Goal: Browse casually

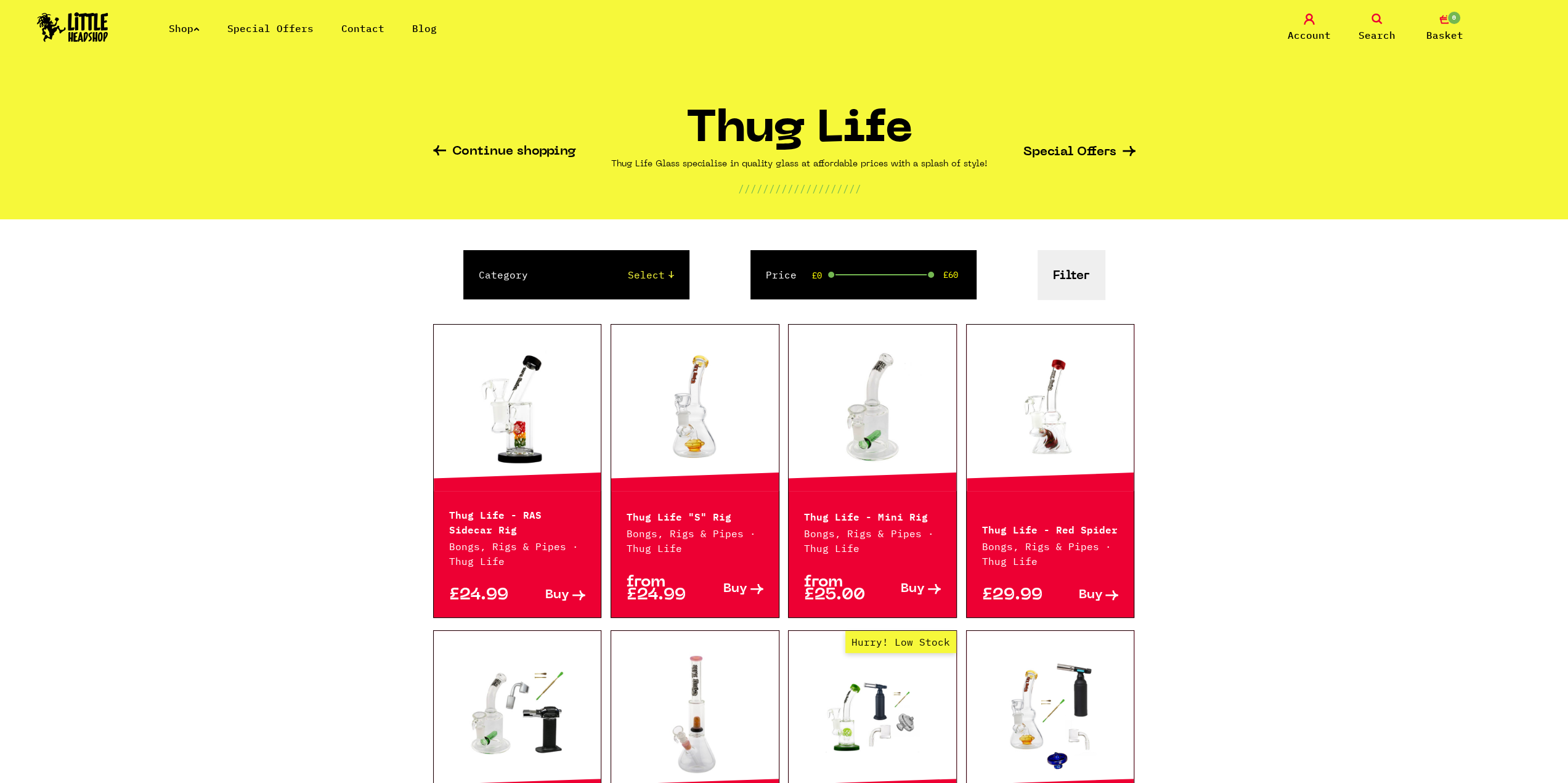
click at [492, 143] on div "Continue shopping Thug Life Thug Life Glass specialise in quality glass at affo…" at bounding box center [784, 147] width 702 height 144
click at [189, 27] on link "Shop" at bounding box center [185, 28] width 31 height 12
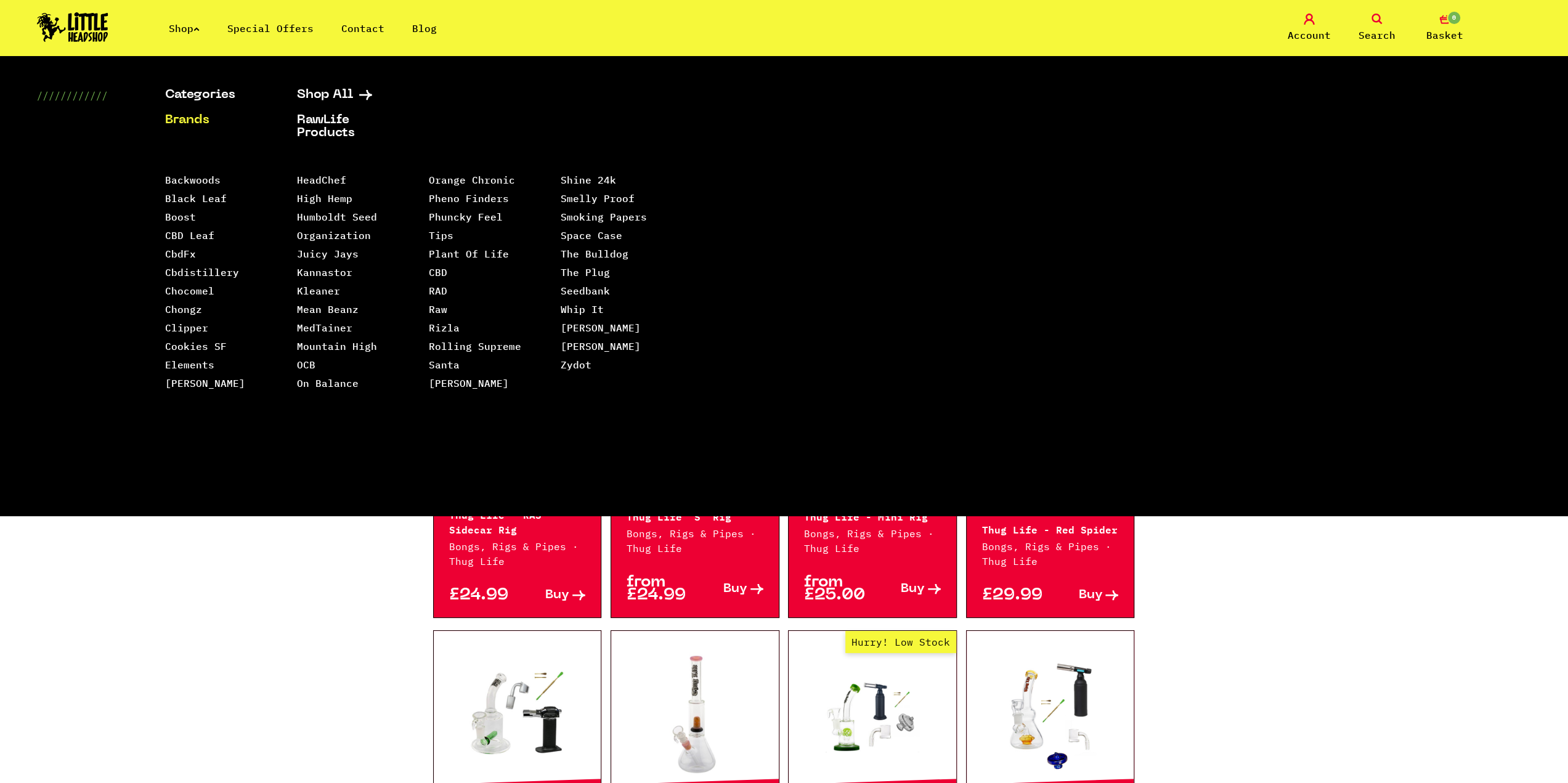
click at [73, 30] on img at bounding box center [72, 27] width 72 height 29
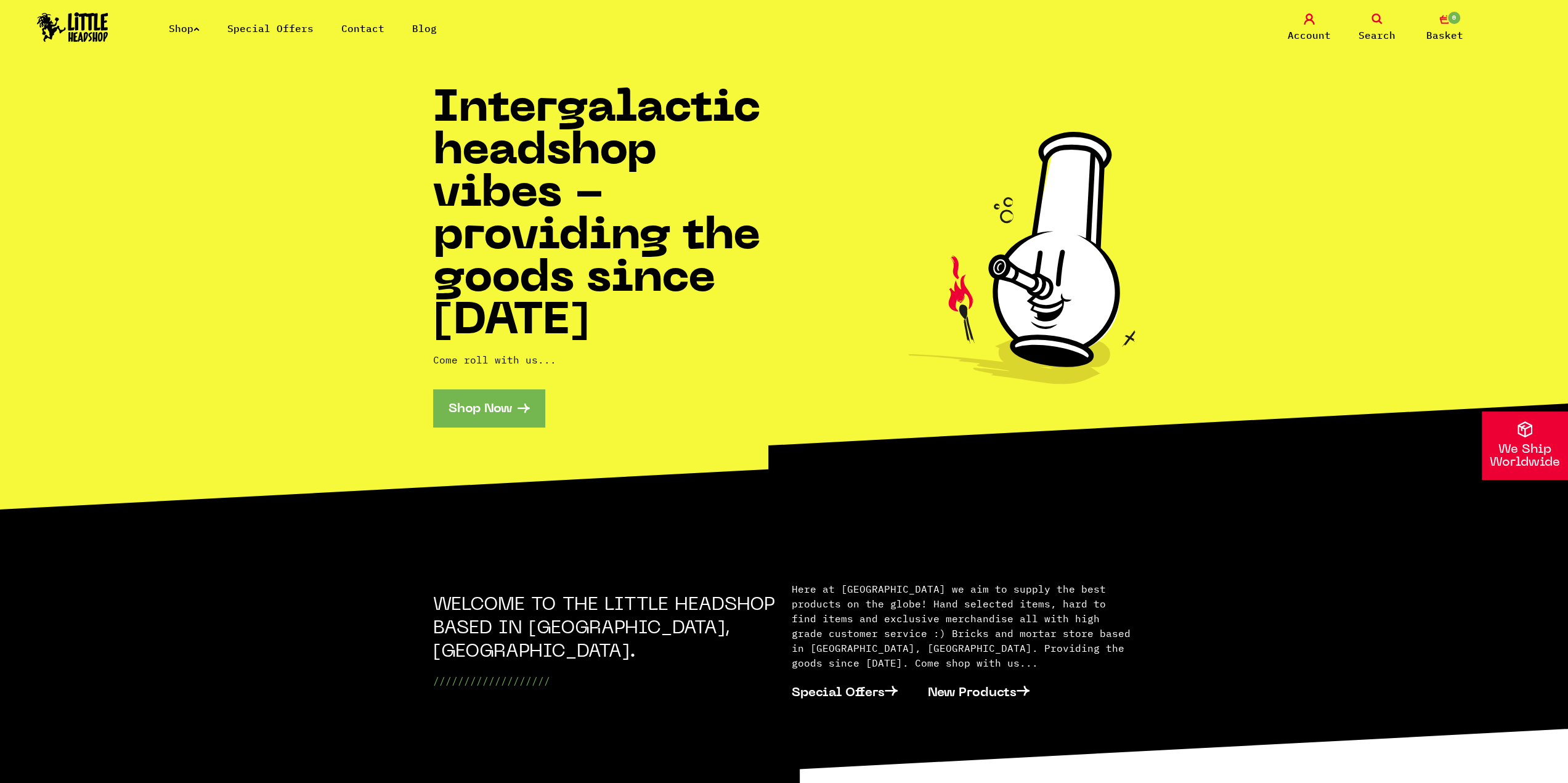
click at [475, 407] on link "Shop Now" at bounding box center [488, 409] width 111 height 38
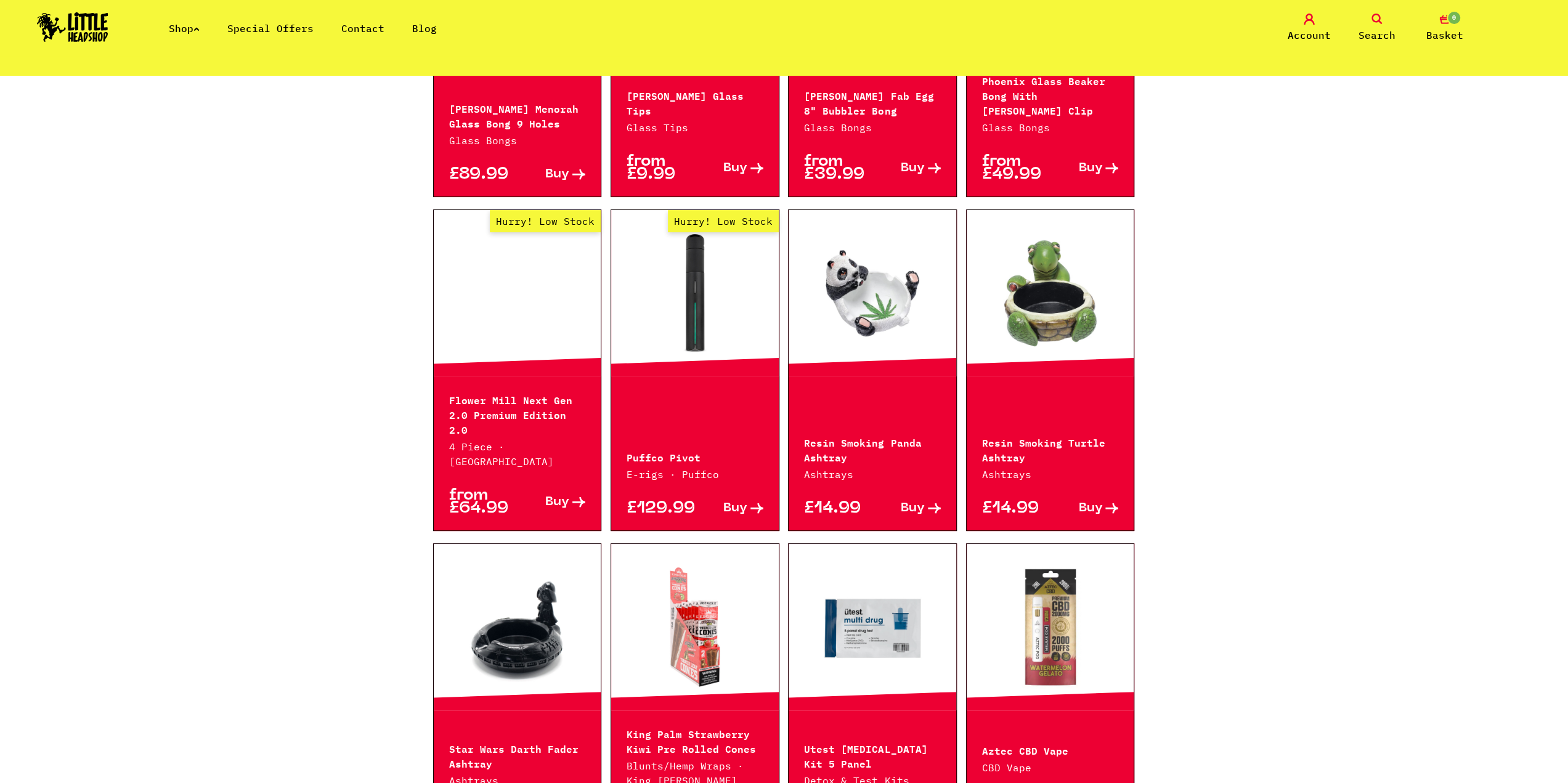
scroll to position [862, 0]
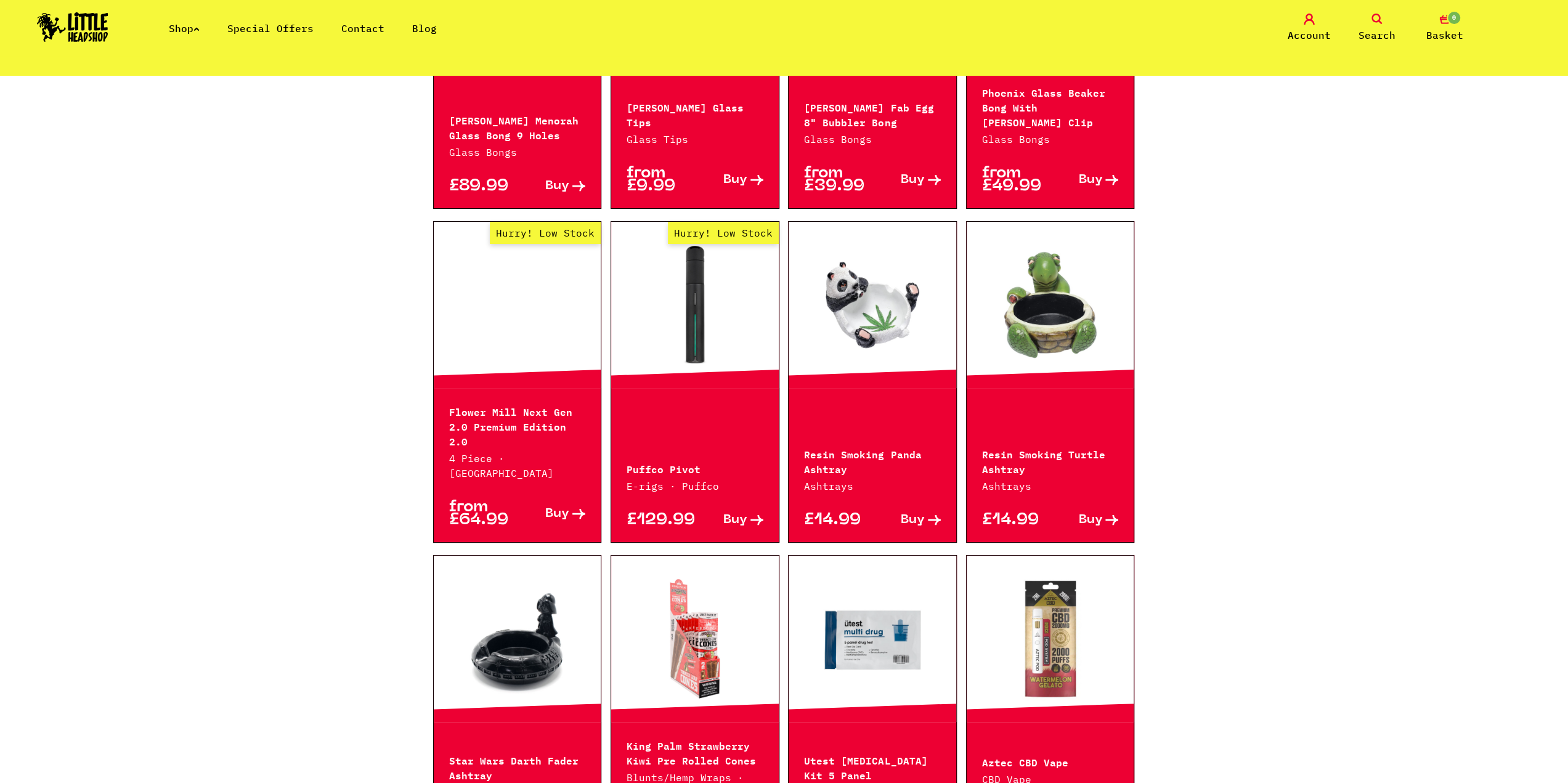
click at [187, 29] on link "Shop" at bounding box center [185, 28] width 31 height 12
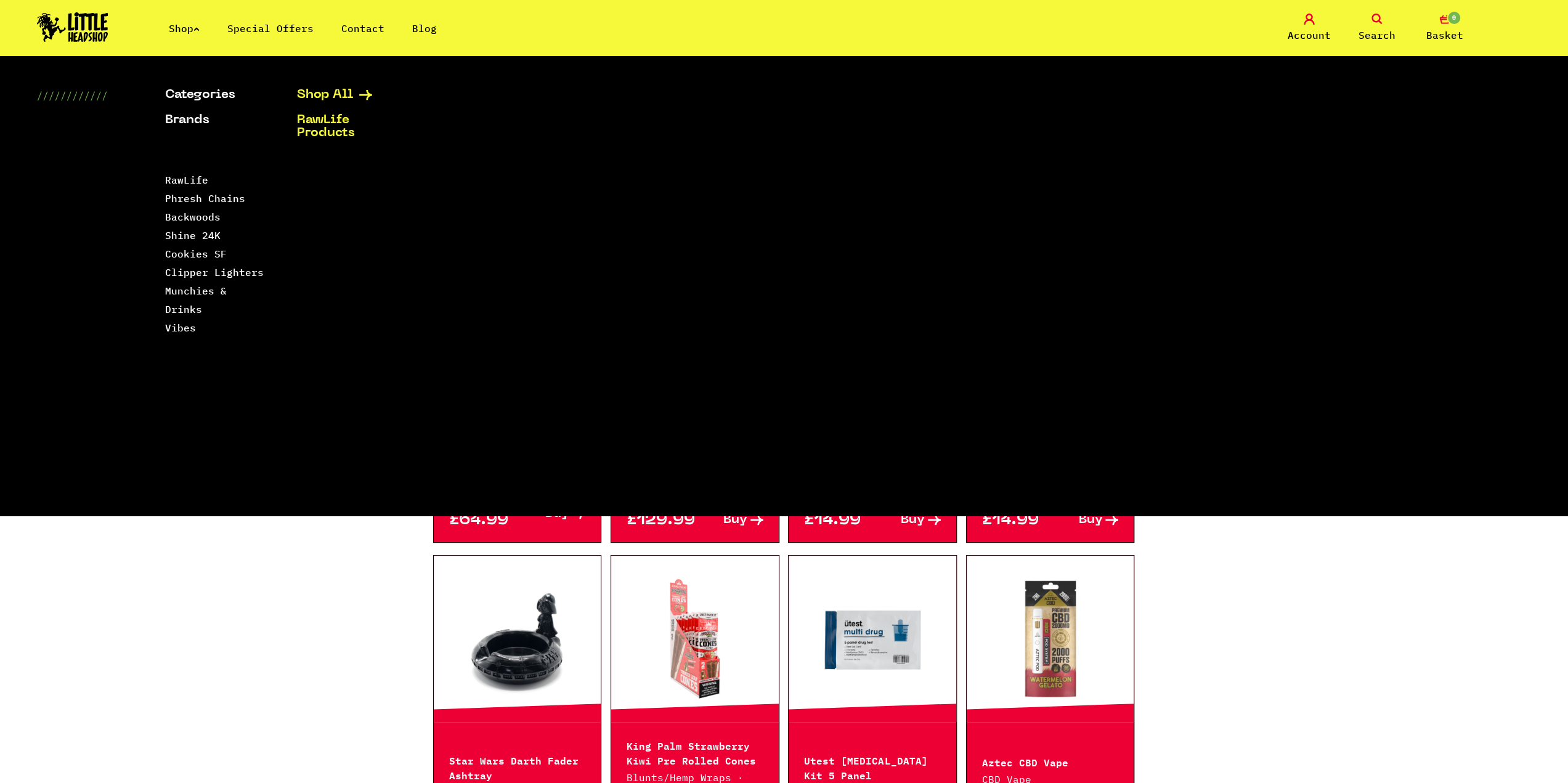
click at [318, 90] on link "Shop All" at bounding box center [347, 95] width 101 height 13
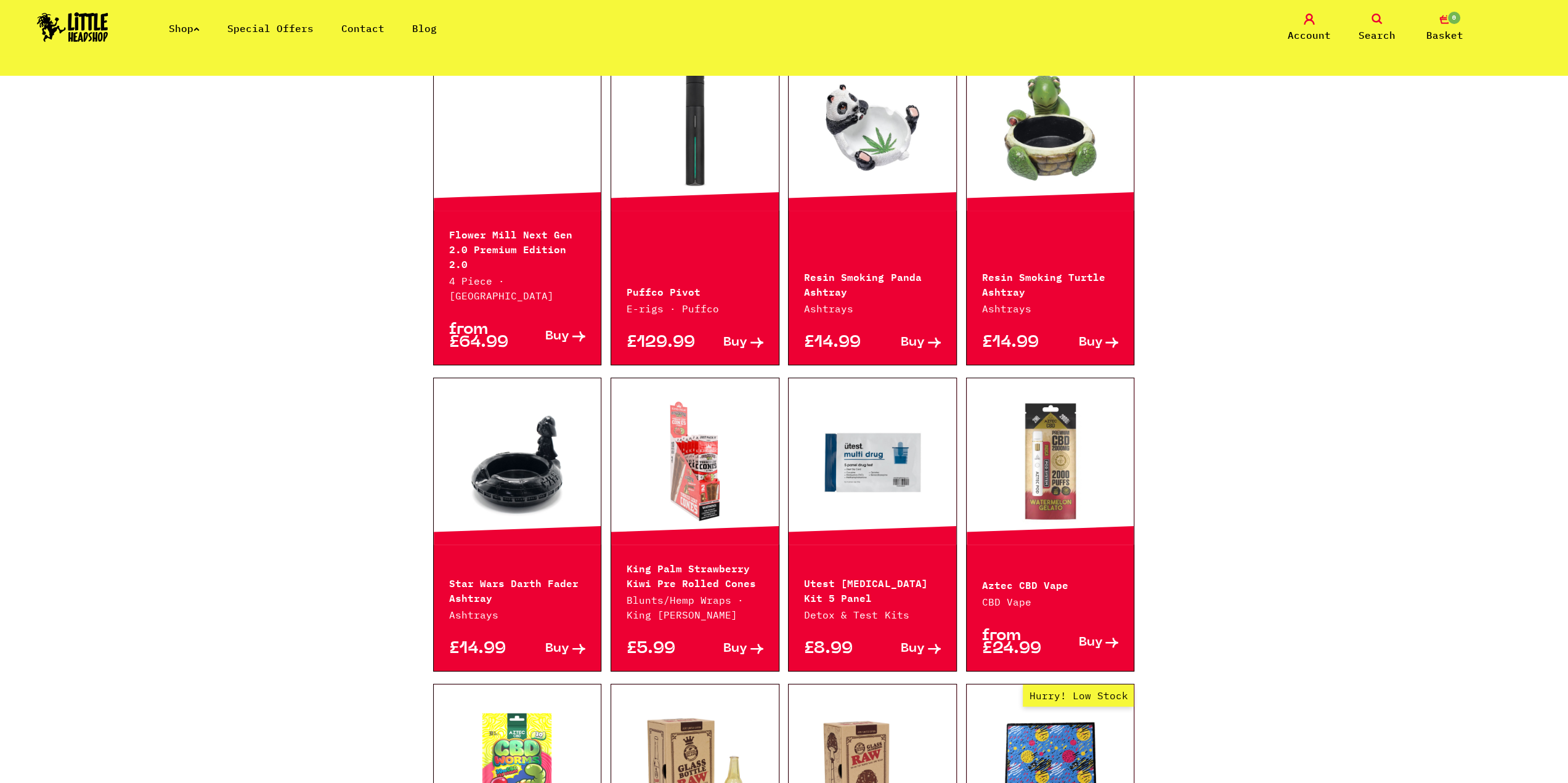
scroll to position [986, 0]
